Goal: Transaction & Acquisition: Purchase product/service

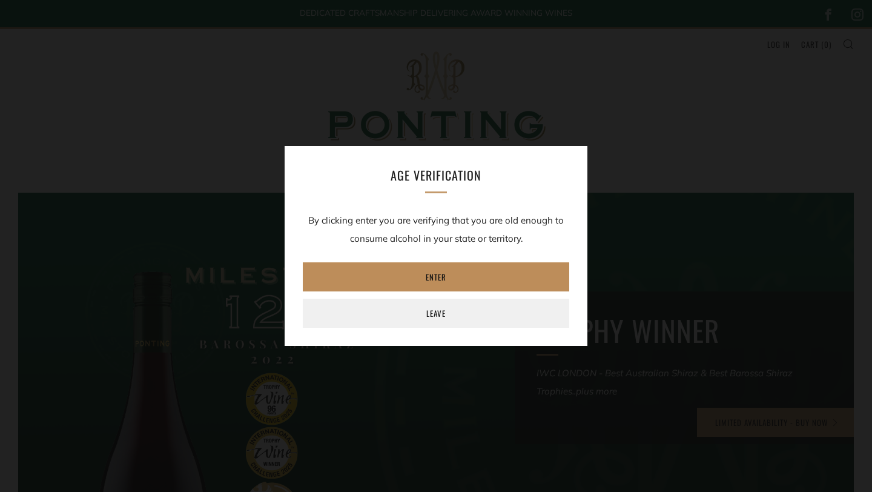
click at [428, 278] on link "Enter" at bounding box center [436, 276] width 266 height 29
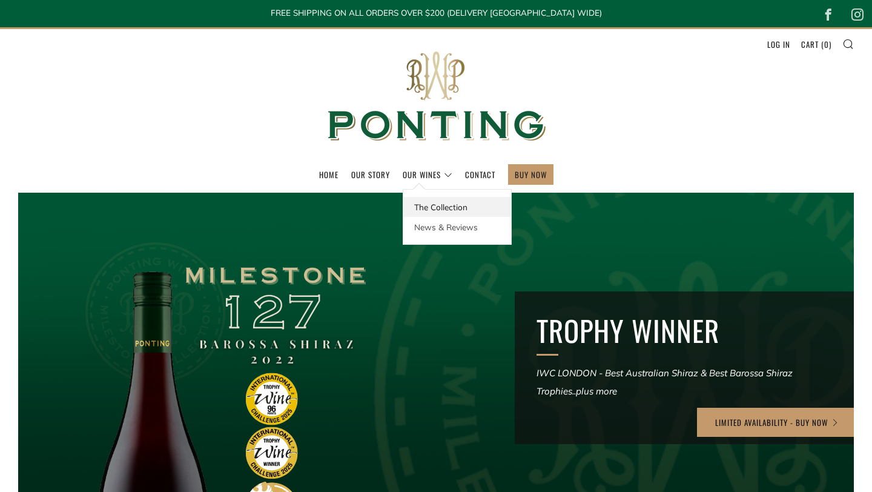
click at [438, 207] on link "The Collection" at bounding box center [457, 207] width 108 height 20
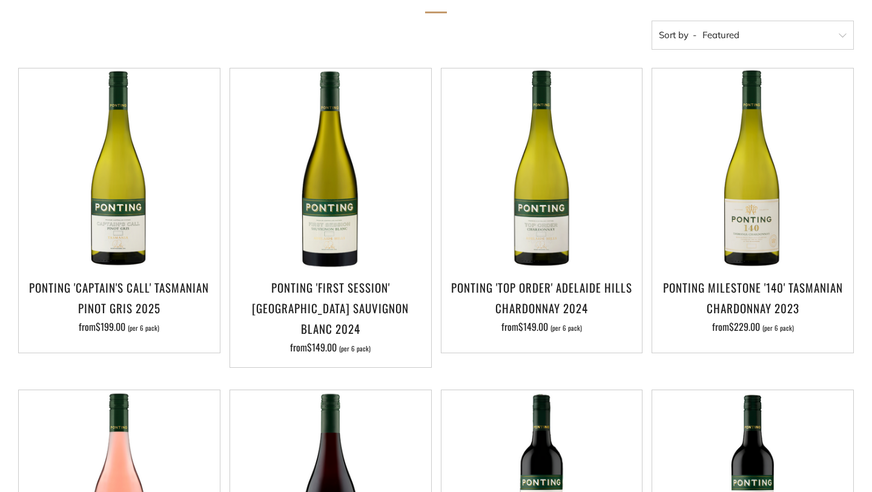
scroll to position [231, 0]
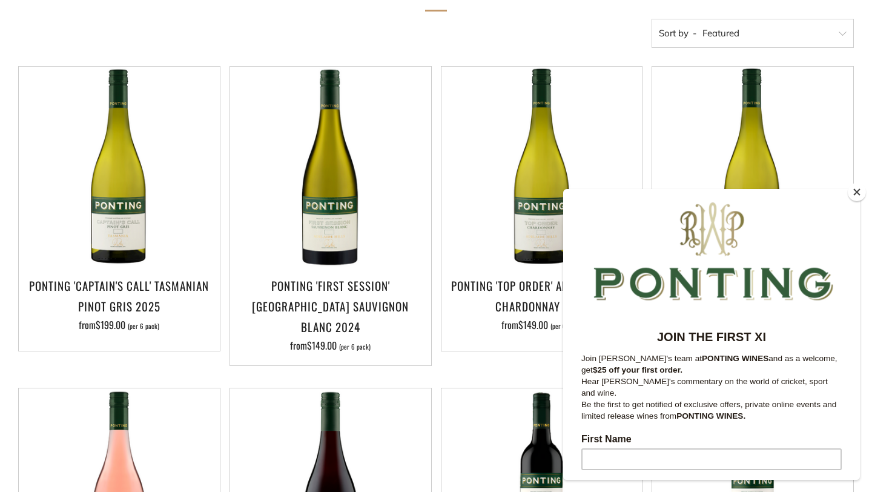
click at [859, 192] on button "Close" at bounding box center [857, 192] width 18 height 18
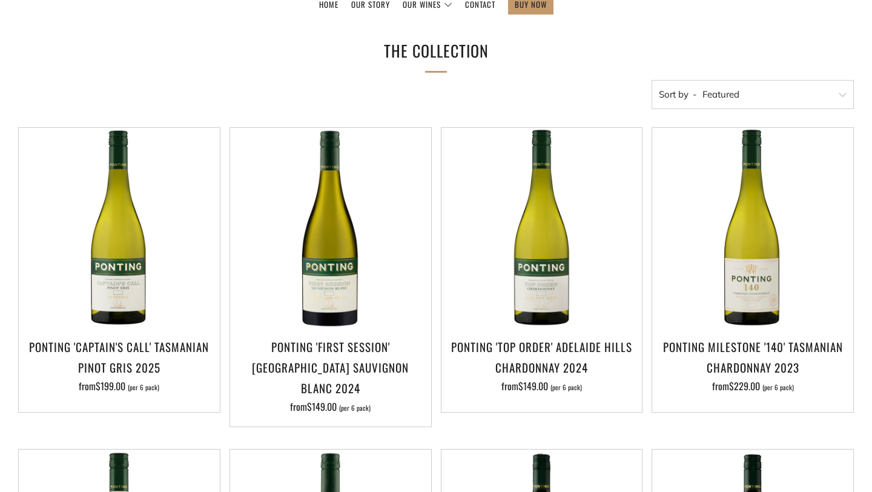
scroll to position [0, 0]
